Goal: Transaction & Acquisition: Purchase product/service

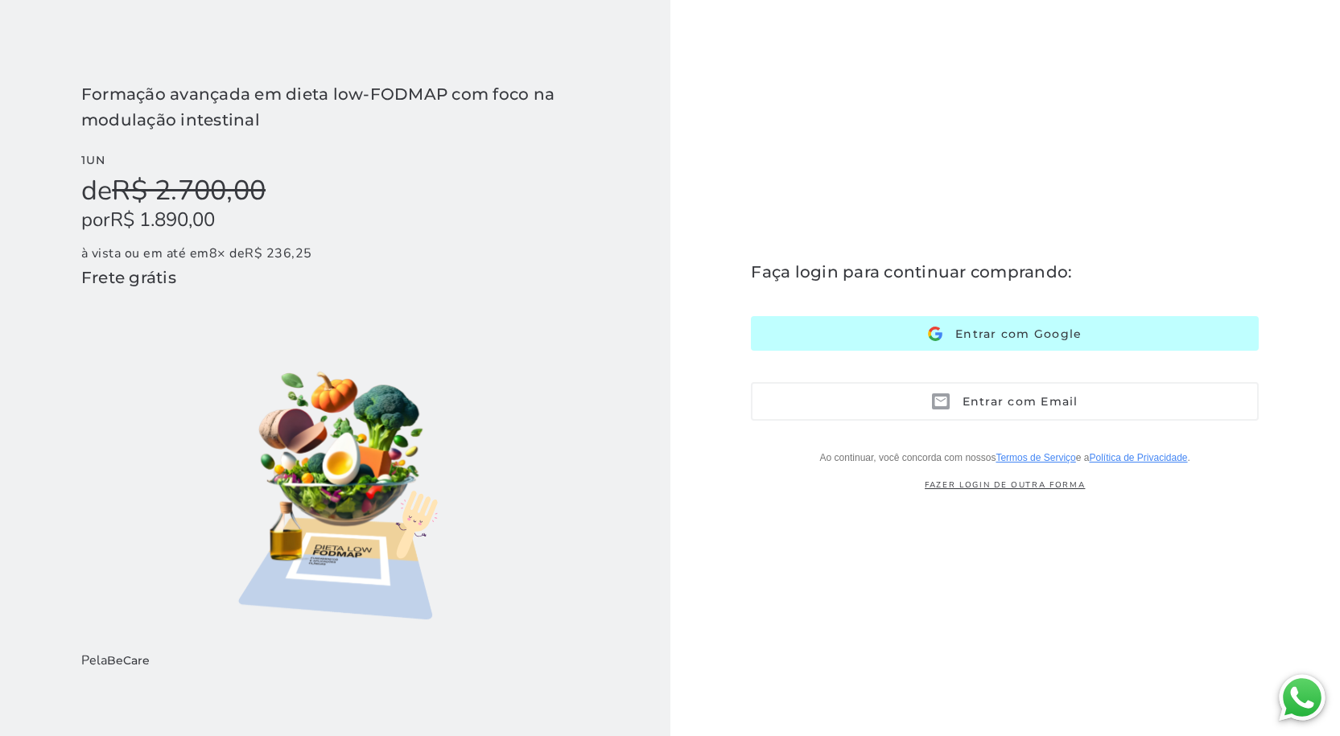
click at [986, 334] on span "Entrar com Google" at bounding box center [1011, 334] width 139 height 14
